Goal: Task Accomplishment & Management: Manage account settings

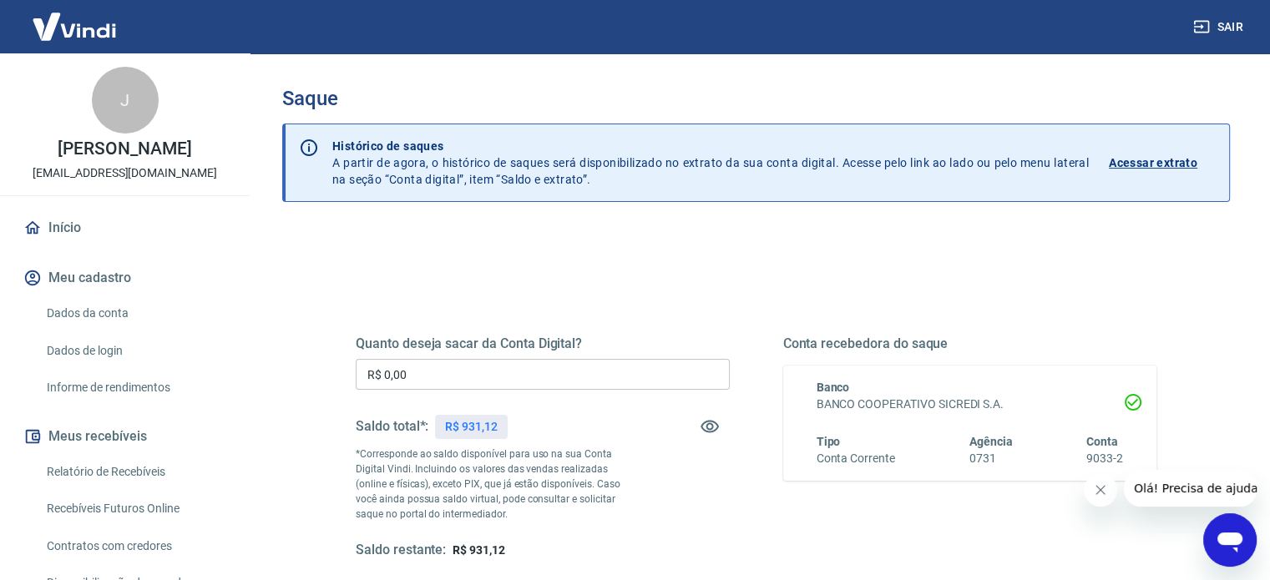
click at [70, 246] on link "Início" at bounding box center [125, 228] width 210 height 37
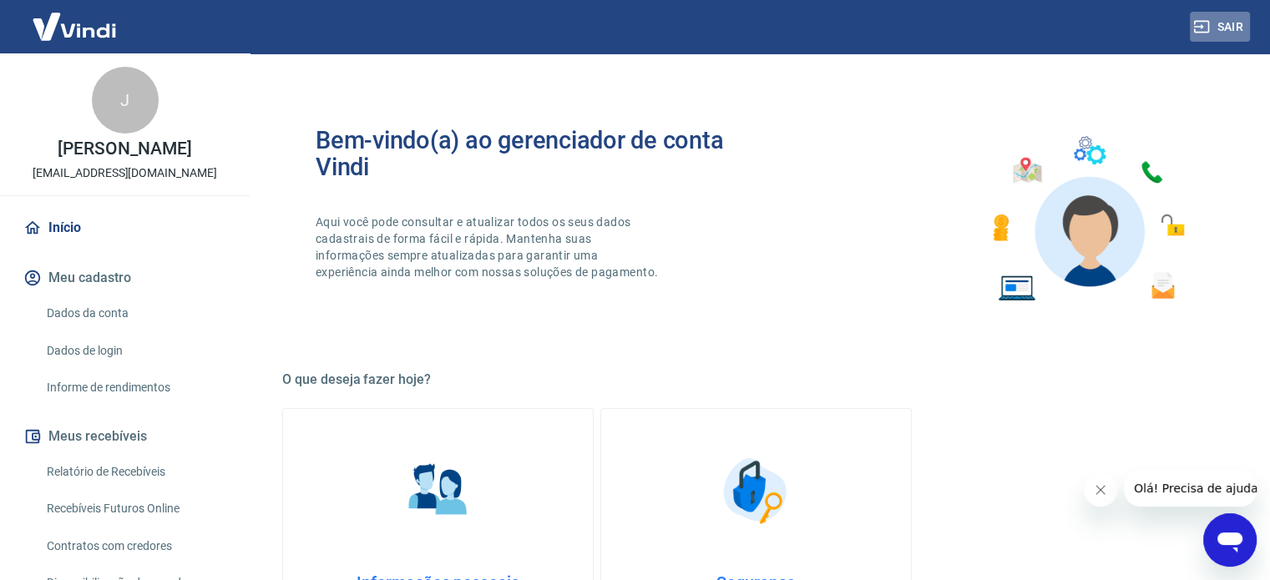
click at [1228, 26] on button "Sair" at bounding box center [1219, 27] width 60 height 31
